Goal: Information Seeking & Learning: Stay updated

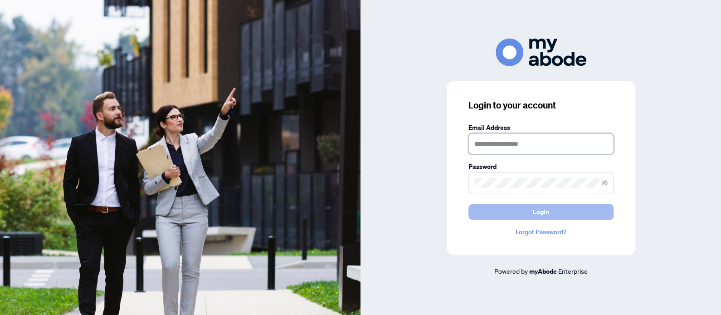
type input "**********"
click at [540, 213] on span "Login" at bounding box center [541, 212] width 16 height 15
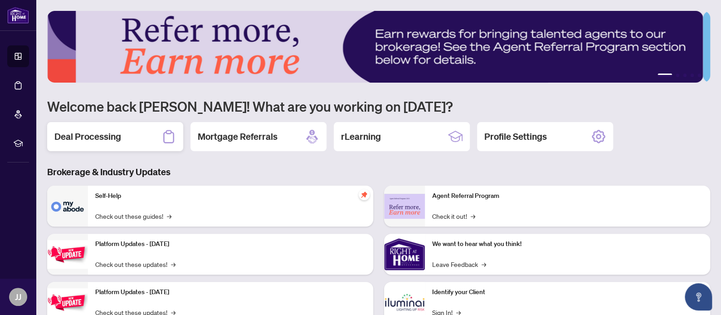
click at [85, 134] on h2 "Deal Processing" at bounding box center [87, 136] width 67 height 13
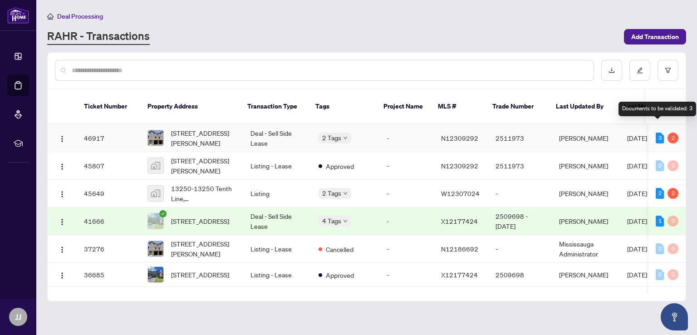
click at [656, 132] on div "3" at bounding box center [659, 137] width 8 height 11
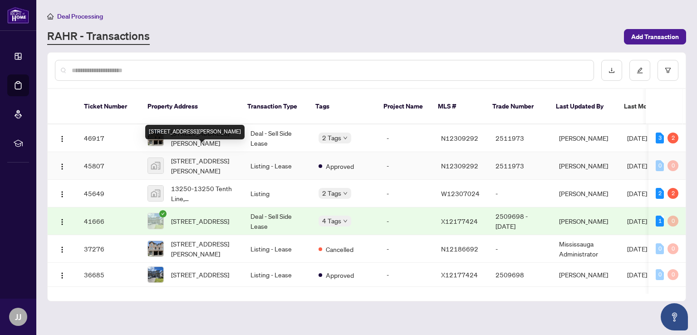
click at [185, 125] on div "[STREET_ADDRESS][PERSON_NAME]" at bounding box center [194, 132] width 99 height 15
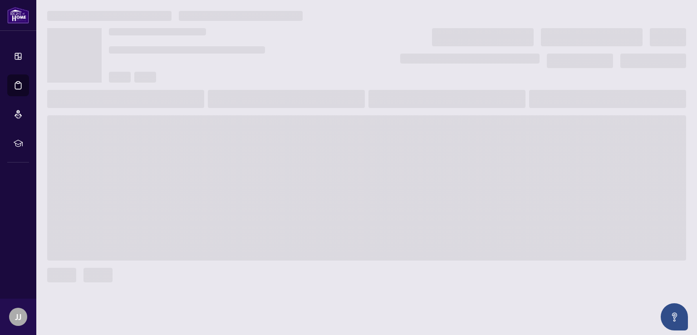
click at [185, 122] on span at bounding box center [366, 187] width 639 height 145
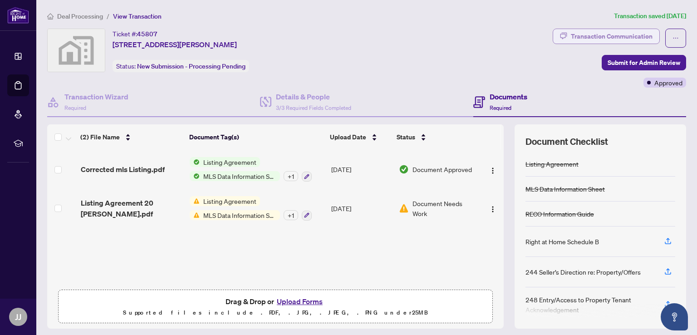
click at [594, 34] on div "Transaction Communication" at bounding box center [612, 36] width 82 height 15
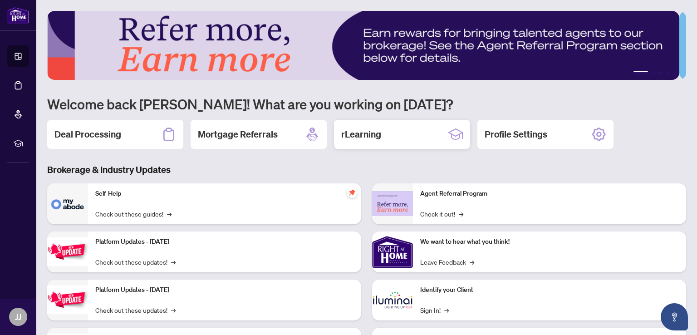
click at [359, 134] on h2 "rLearning" at bounding box center [361, 134] width 40 height 13
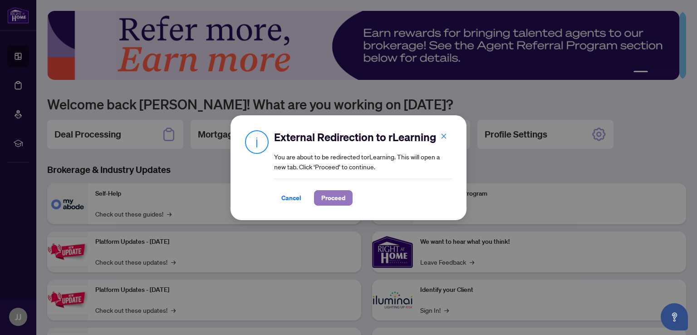
click at [333, 197] on span "Proceed" at bounding box center [333, 198] width 24 height 15
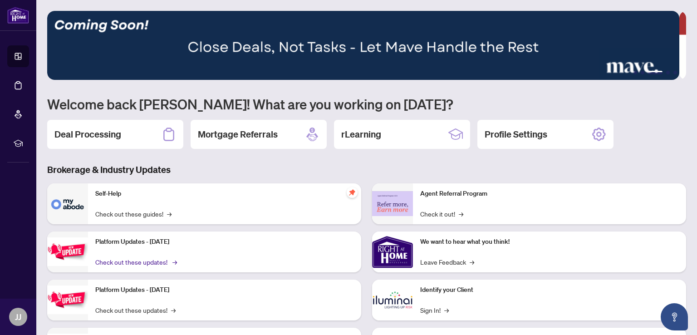
click at [104, 259] on link "Check out these updates! →" at bounding box center [135, 262] width 80 height 10
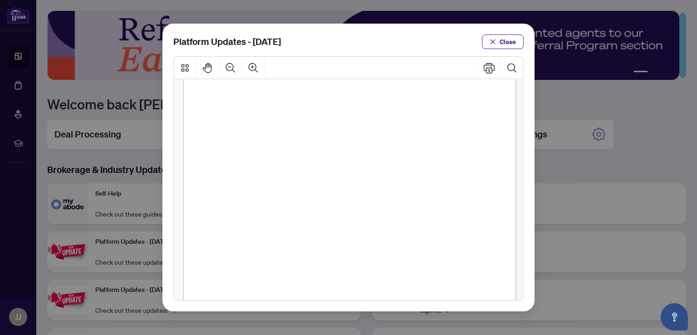
scroll to position [36, 0]
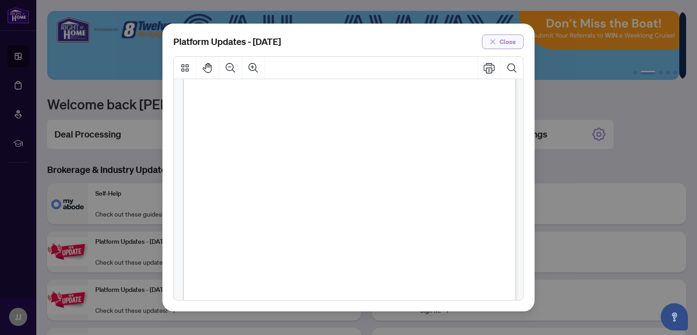
click at [495, 42] on icon "close" at bounding box center [492, 42] width 6 height 6
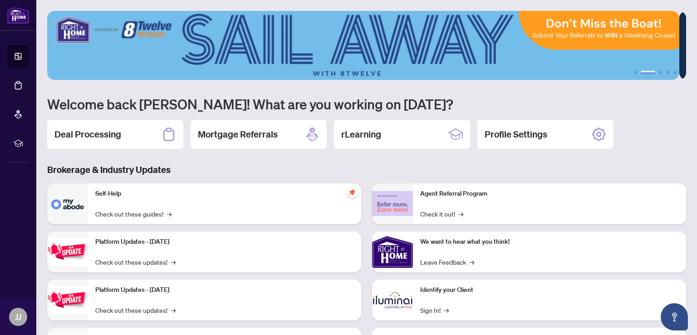
click at [441, 239] on p "We want to hear what you think!" at bounding box center [549, 242] width 259 height 10
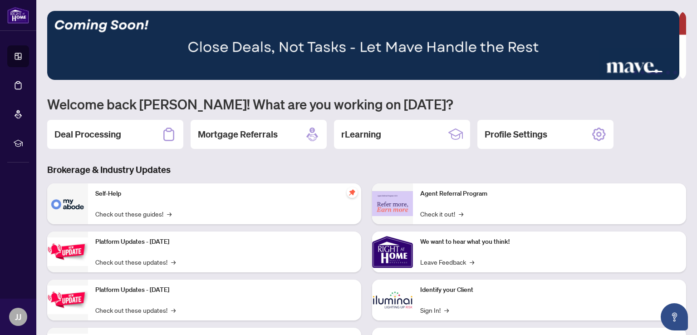
click at [391, 258] on img at bounding box center [392, 251] width 41 height 41
click at [471, 260] on span "→" at bounding box center [473, 262] width 5 height 10
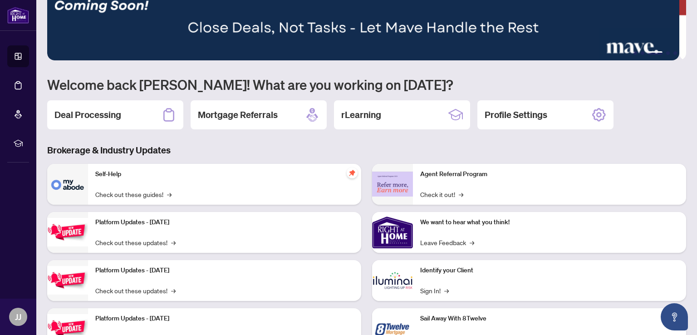
scroll to position [0, 0]
